Goal: Task Accomplishment & Management: Complete application form

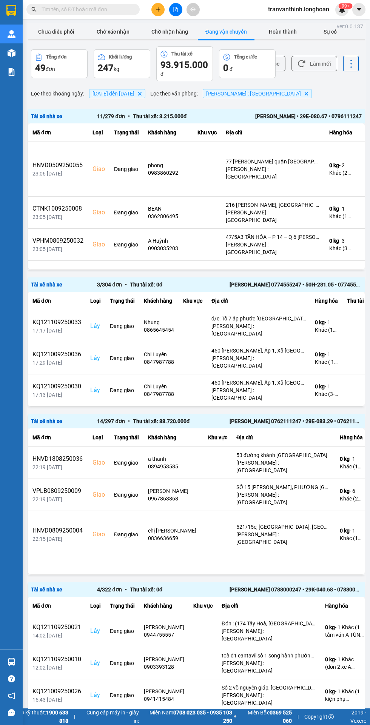
click at [82, 8] on input "text" at bounding box center [86, 9] width 89 height 8
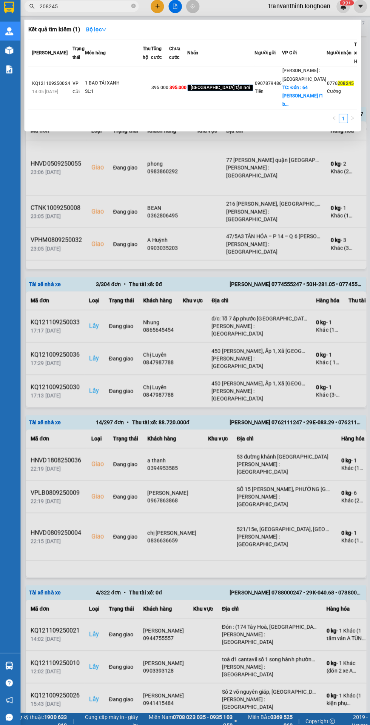
type input "208245"
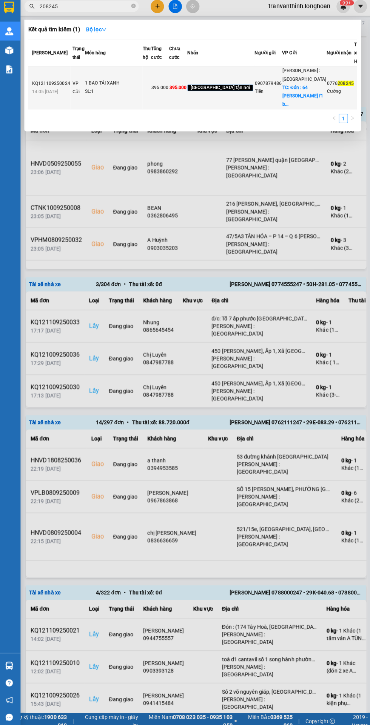
click at [326, 90] on div "0776 208245" at bounding box center [339, 86] width 26 height 8
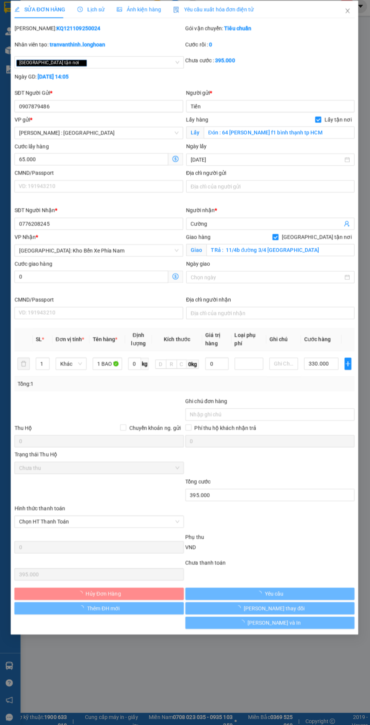
type input "0907879486"
type input "Tiến"
checkbox input "true"
type input "Đón : 64 [PERSON_NAME] f1 bình thạnh tp HCM"
type input "0776208245"
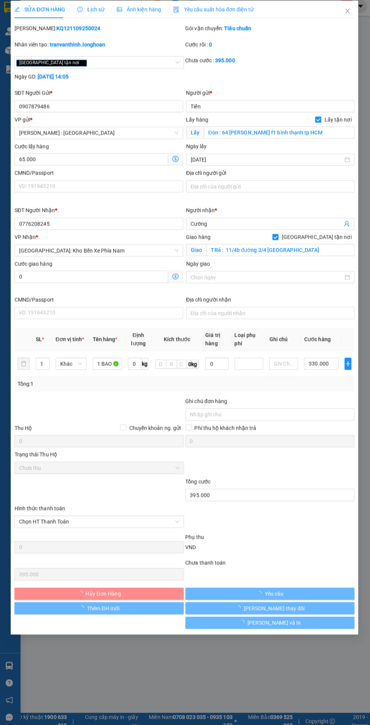
type input "Cường"
checkbox input "true"
type input "TRả : 11/4b đường 3/4 [GEOGRAPHIC_DATA]"
type input "395.000"
